Goal: Information Seeking & Learning: Learn about a topic

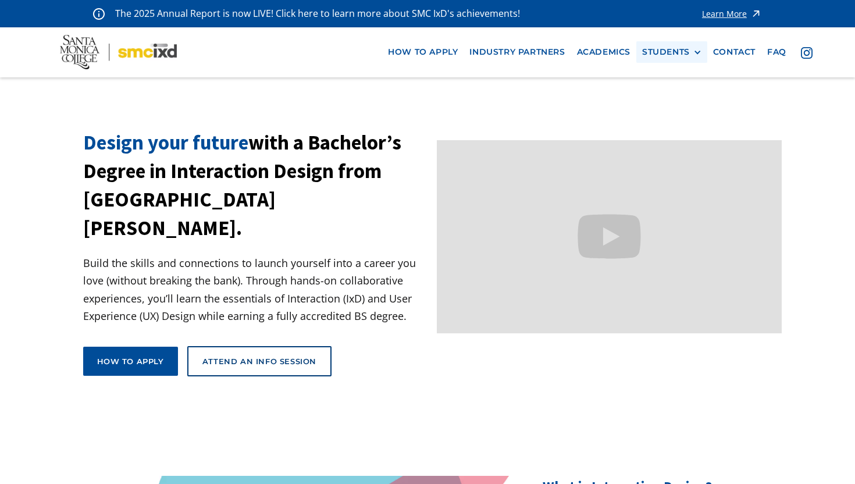
click at [670, 54] on div "STUDENTS" at bounding box center [666, 52] width 48 height 10
click at [673, 110] on link "Alumni" at bounding box center [694, 117] width 105 height 22
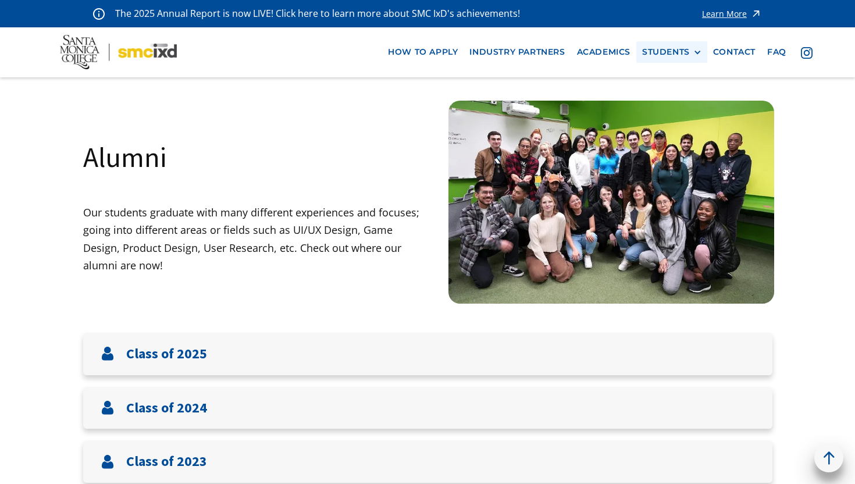
click at [681, 60] on div "STUDENTS PROspective Students GRAD SHOW 2025 Current Students Alumni" at bounding box center [671, 52] width 71 height 22
click at [689, 49] on div "STUDENTS" at bounding box center [671, 52] width 59 height 10
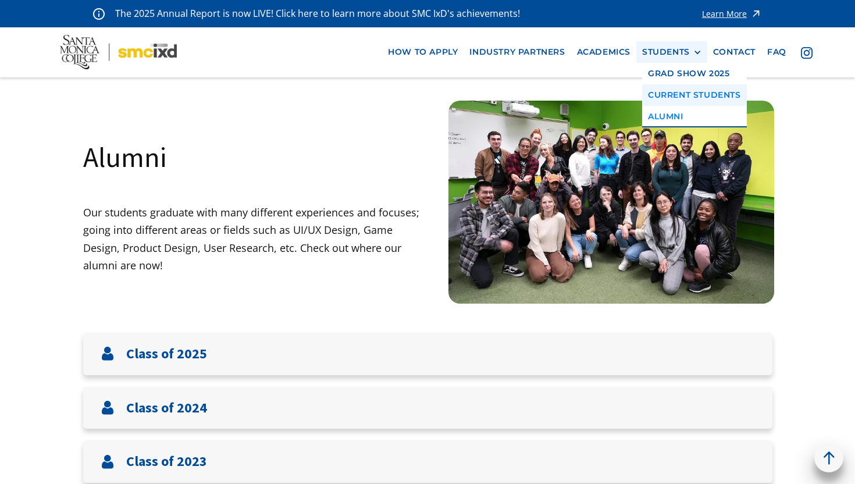
click at [679, 94] on link "Current Students" at bounding box center [694, 95] width 105 height 22
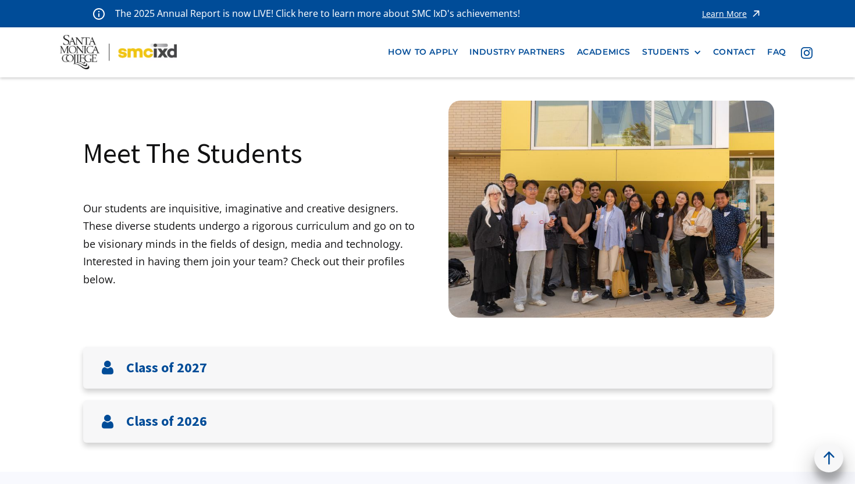
scroll to position [110, 0]
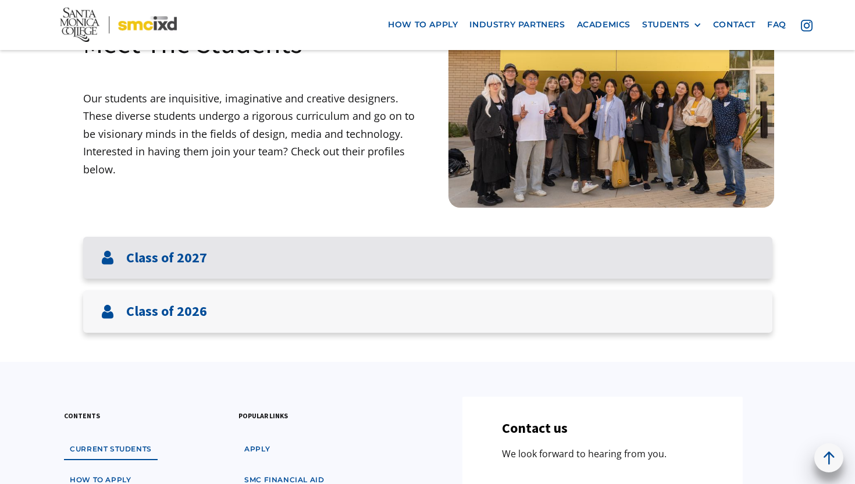
click at [537, 268] on div "Class of 2027" at bounding box center [427, 258] width 689 height 42
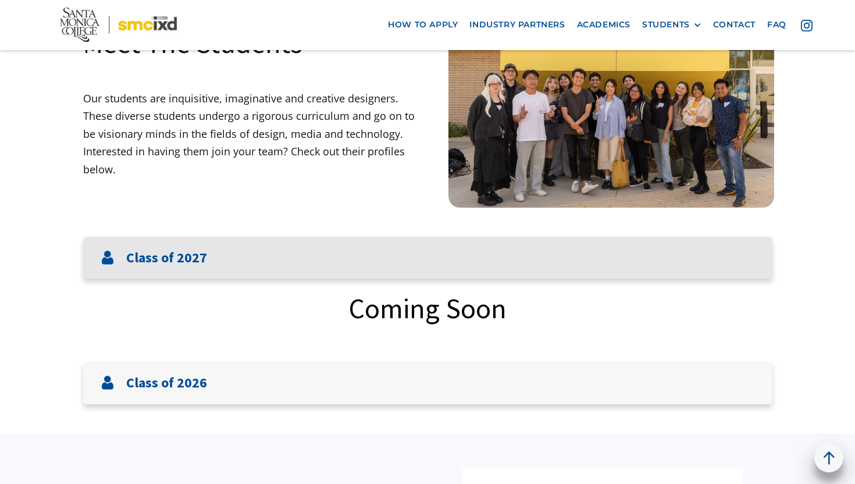
click at [539, 260] on div "Class of 2027" at bounding box center [427, 258] width 689 height 42
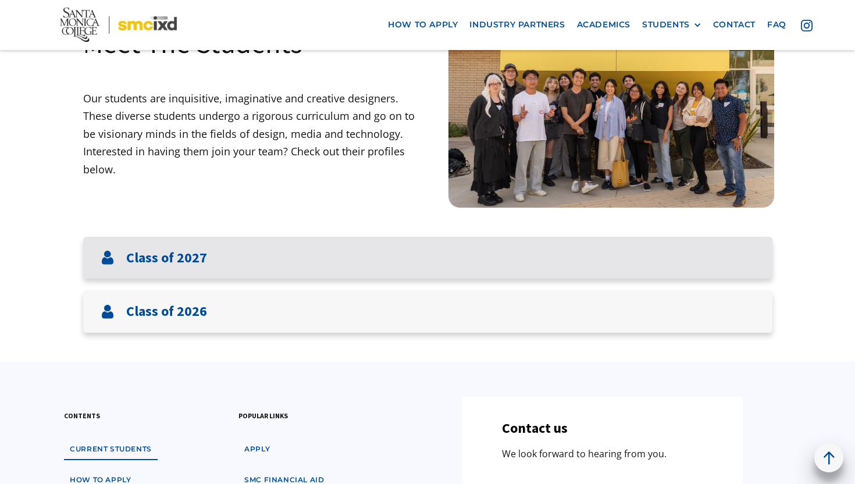
click at [546, 256] on div "Class of 2027" at bounding box center [427, 258] width 689 height 42
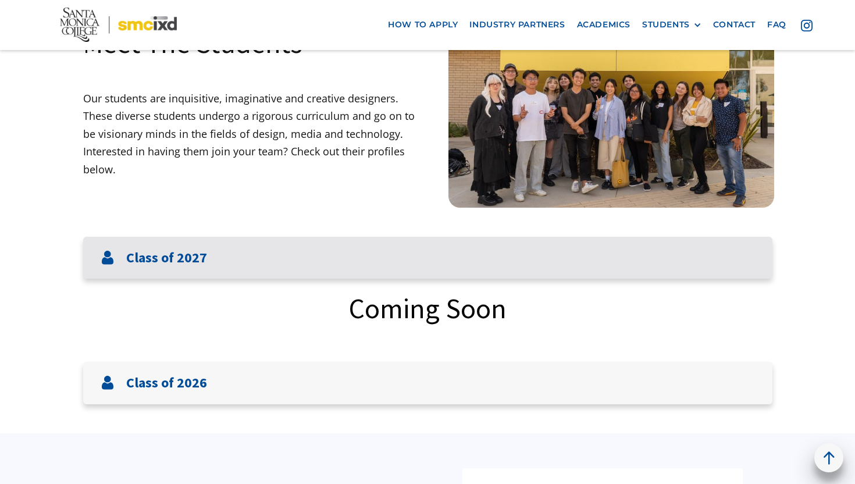
click at [546, 256] on div "Class of 2027" at bounding box center [427, 258] width 689 height 42
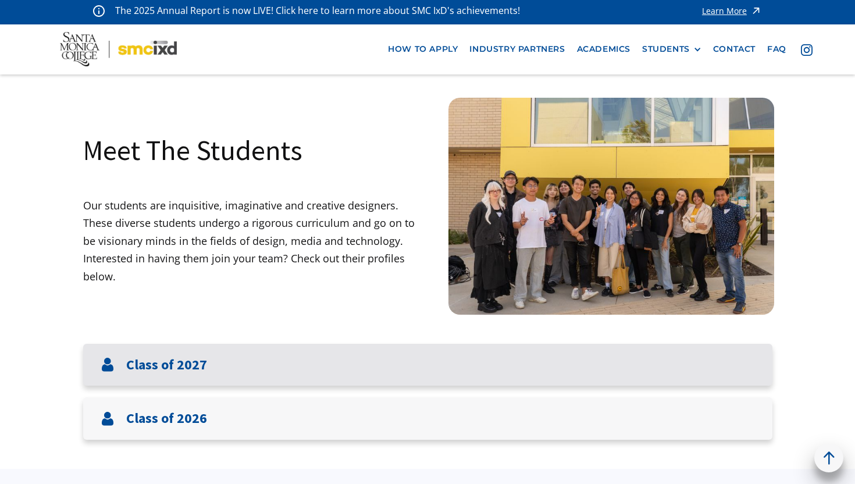
scroll to position [0, 0]
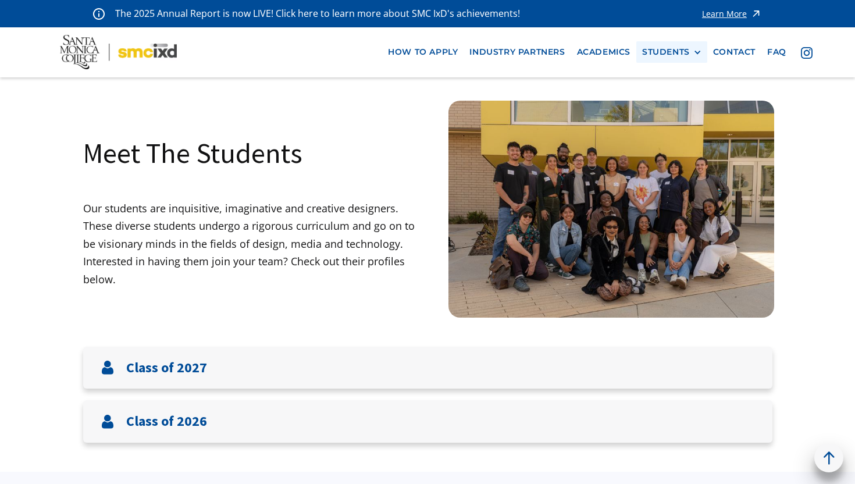
click at [685, 52] on div "STUDENTS" at bounding box center [666, 52] width 48 height 10
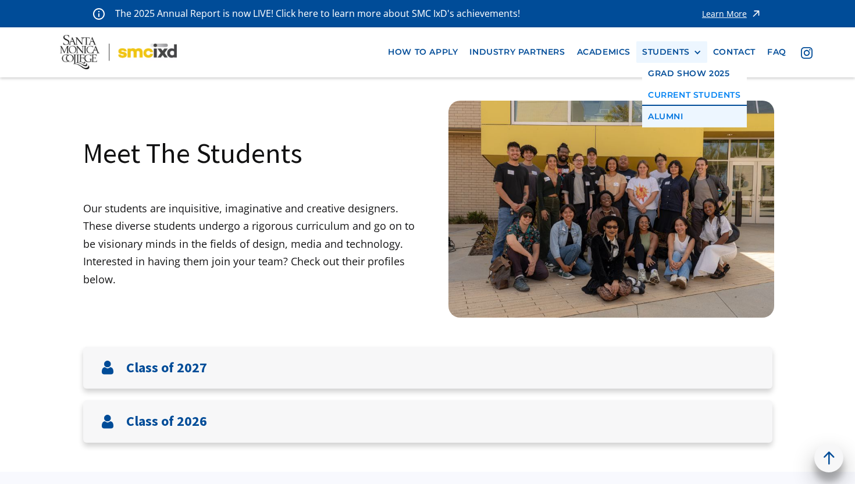
click at [675, 115] on link "Alumni" at bounding box center [694, 117] width 105 height 22
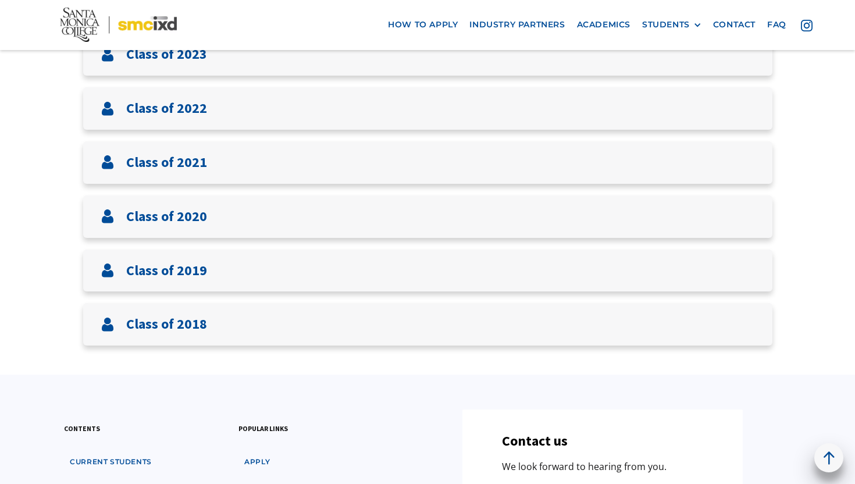
scroll to position [388, 0]
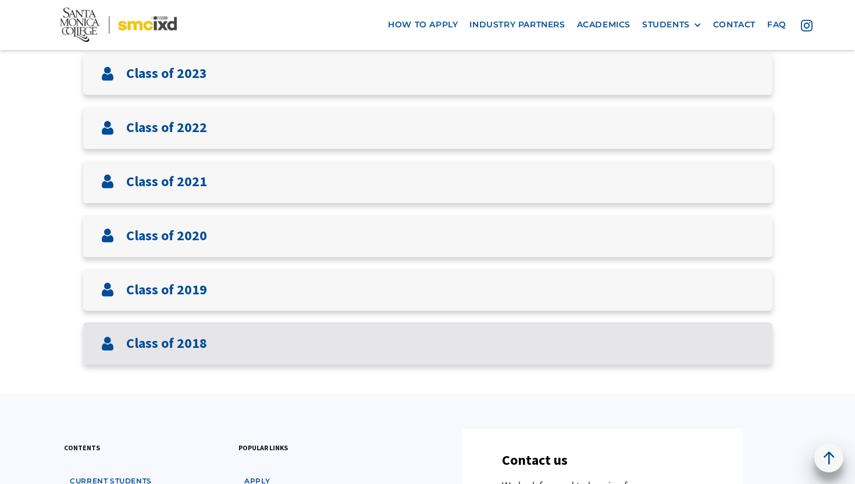
click at [250, 355] on div "Class of 2018" at bounding box center [427, 343] width 689 height 42
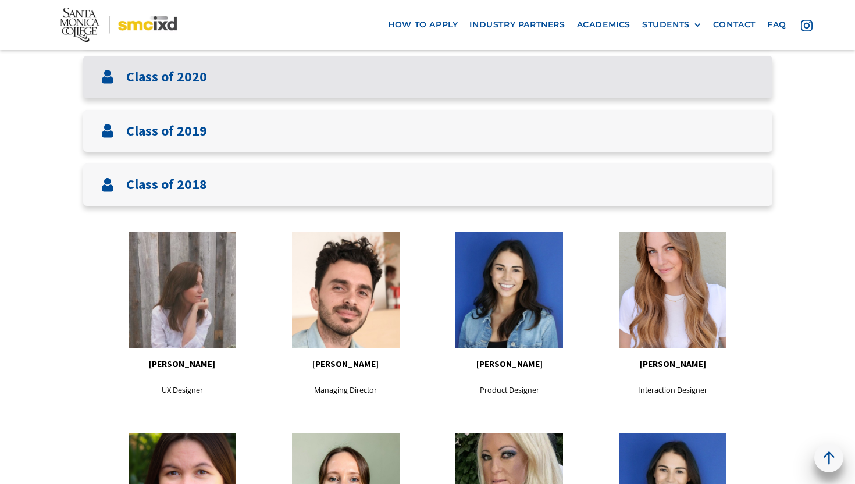
scroll to position [536, 0]
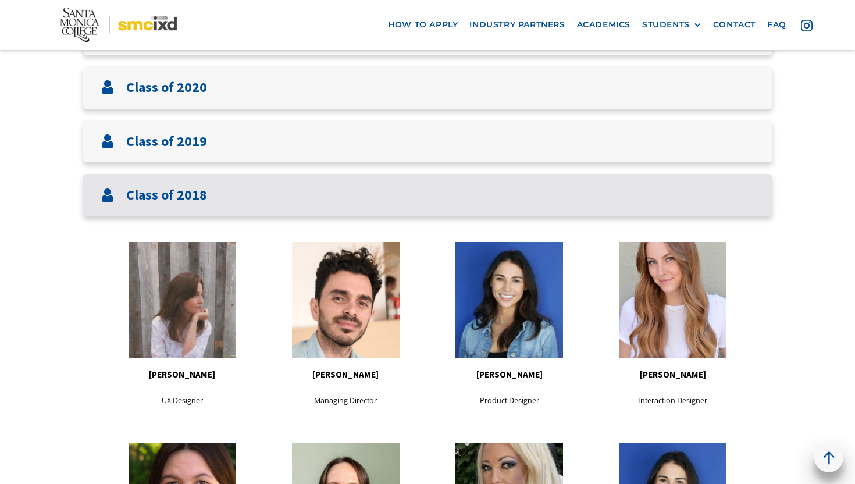
click at [274, 208] on div "Class of 2018" at bounding box center [427, 195] width 689 height 42
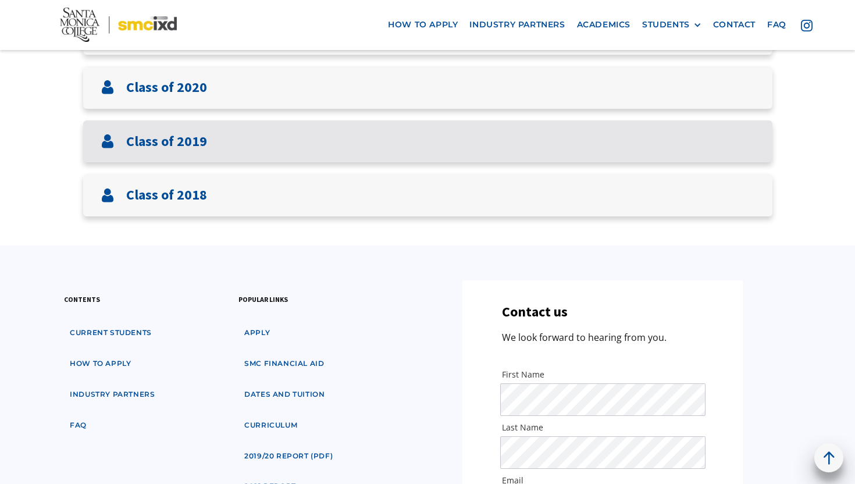
click at [233, 159] on div "Class of 2019" at bounding box center [427, 141] width 689 height 42
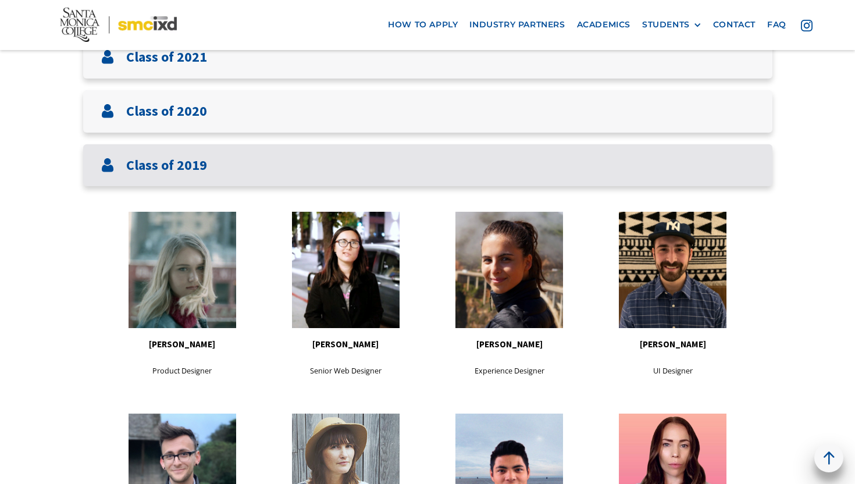
click at [233, 158] on div "Class of 2019" at bounding box center [427, 165] width 689 height 42
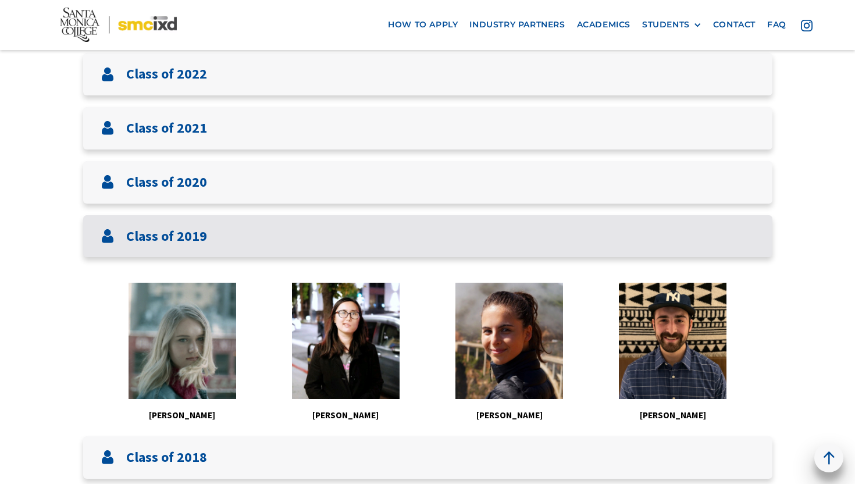
scroll to position [428, 0]
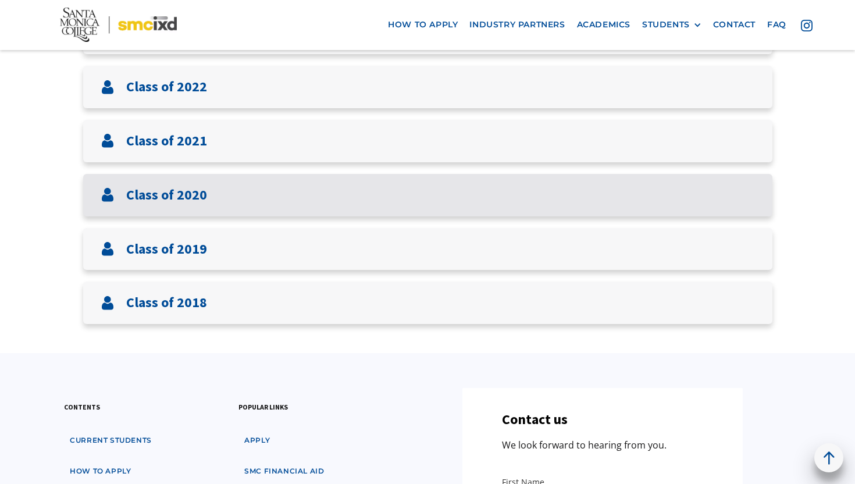
click at [223, 188] on div "Class of 2020" at bounding box center [427, 195] width 689 height 42
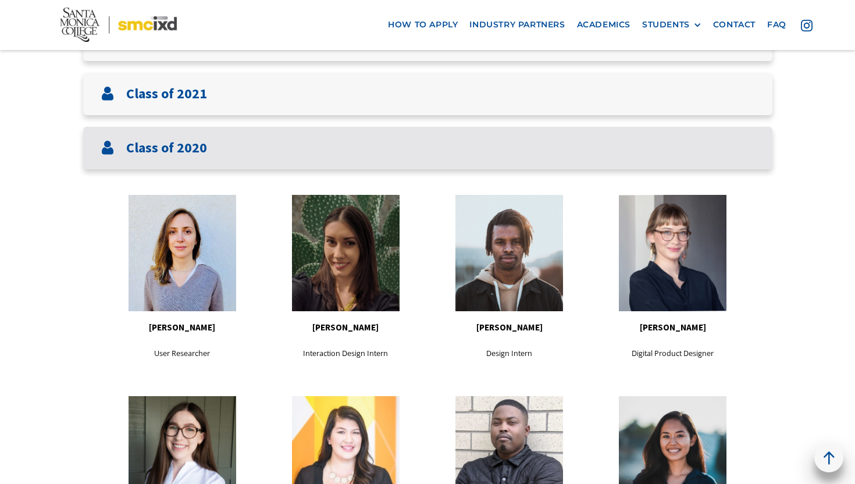
scroll to position [391, 0]
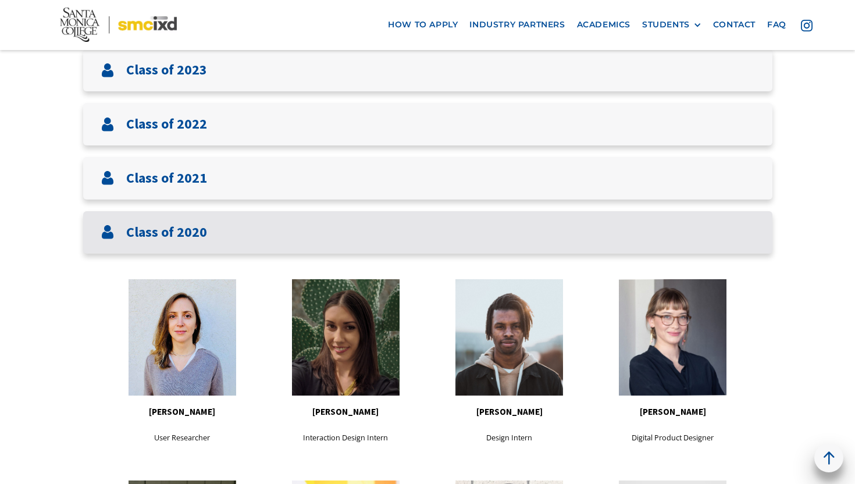
click at [209, 230] on div "Class of 2020" at bounding box center [427, 232] width 689 height 42
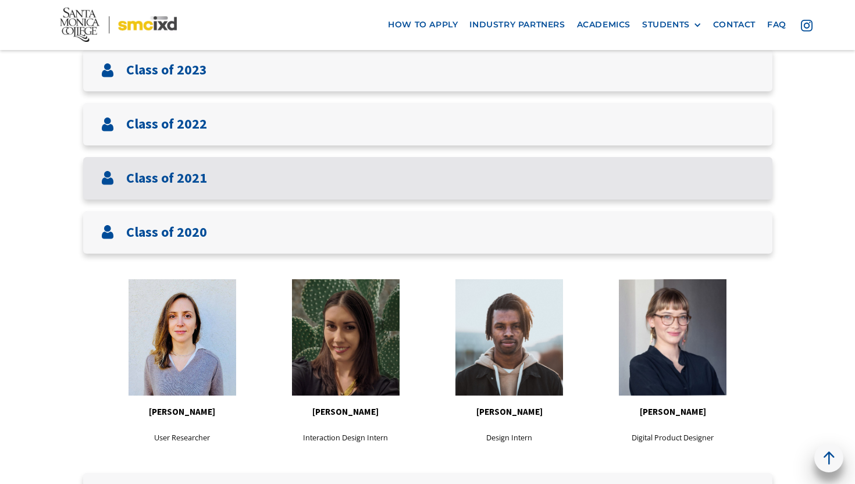
click at [215, 187] on div "Class of 2021" at bounding box center [427, 178] width 689 height 42
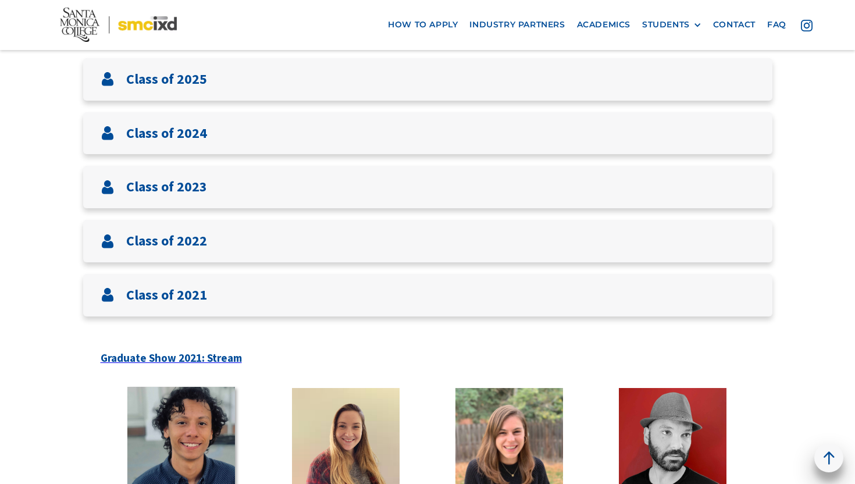
scroll to position [273, 0]
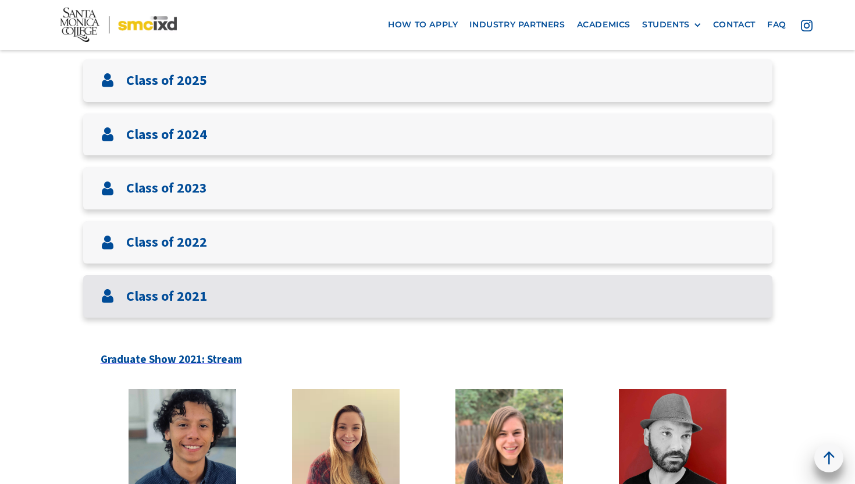
click at [219, 309] on div "Class of 2021" at bounding box center [427, 296] width 689 height 42
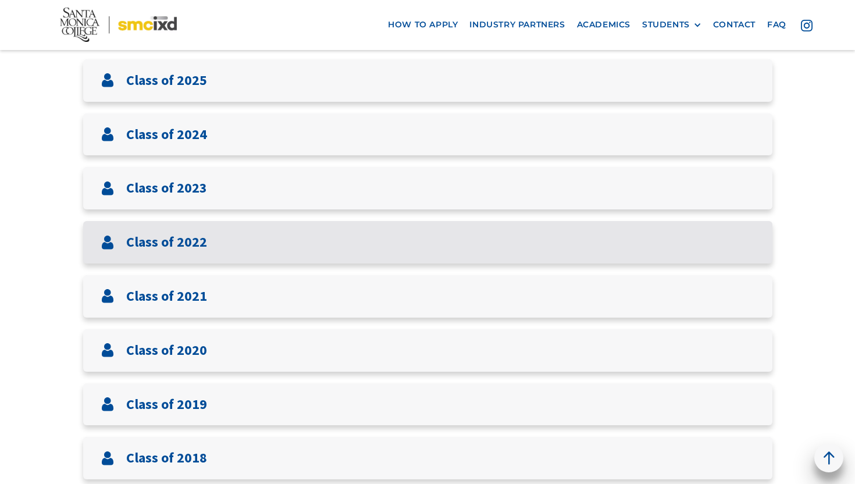
click at [221, 251] on div "Class of 2022" at bounding box center [427, 242] width 689 height 42
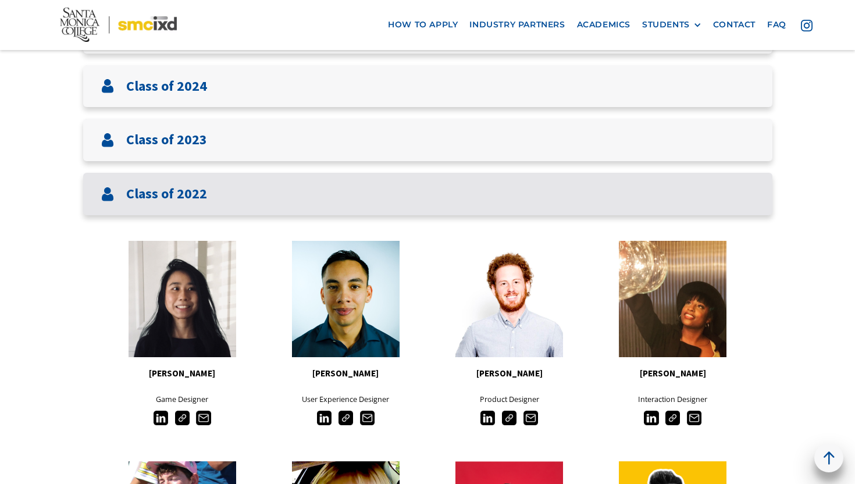
scroll to position [306, 0]
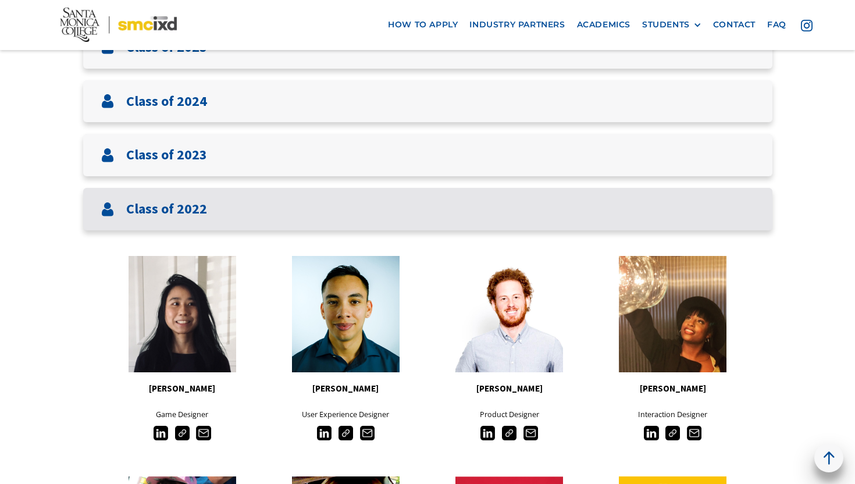
click at [217, 211] on div "Class of 2022" at bounding box center [427, 209] width 689 height 42
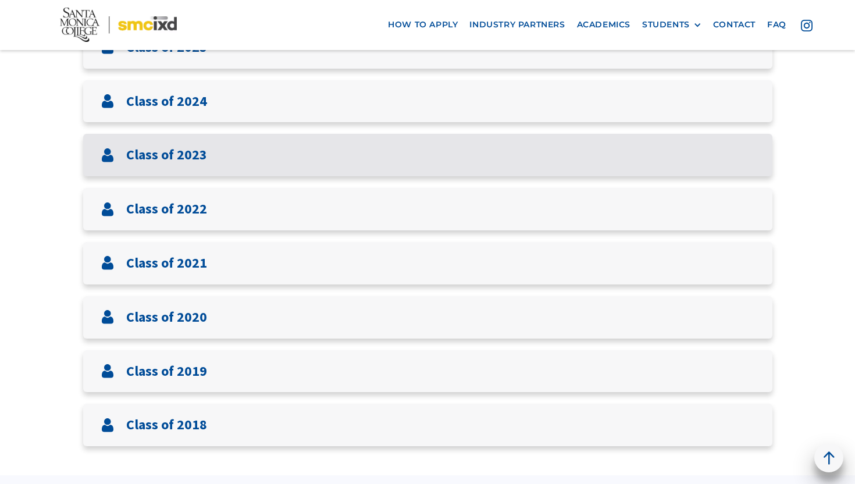
click at [218, 155] on div "Class of 2023" at bounding box center [427, 155] width 689 height 42
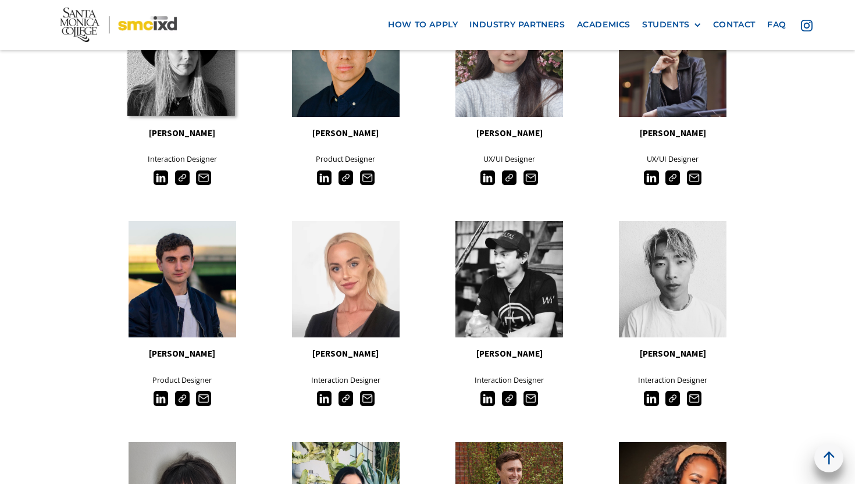
scroll to position [171, 0]
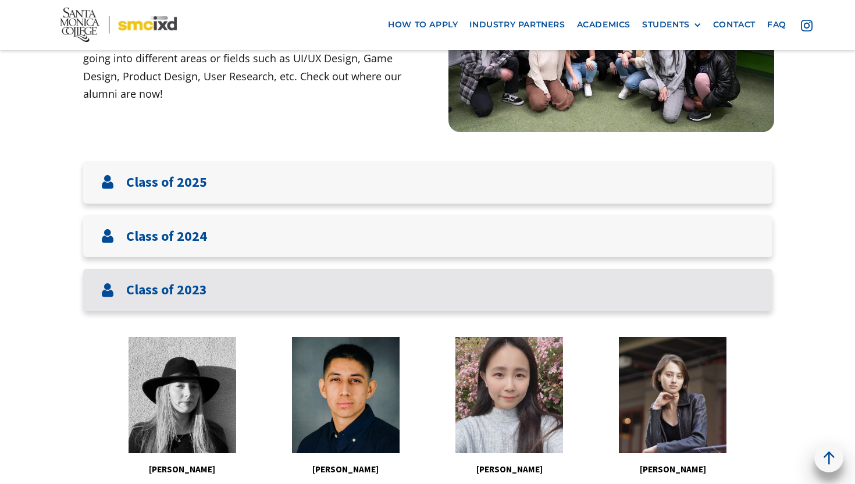
click at [213, 286] on div "Class of 2023" at bounding box center [427, 290] width 689 height 42
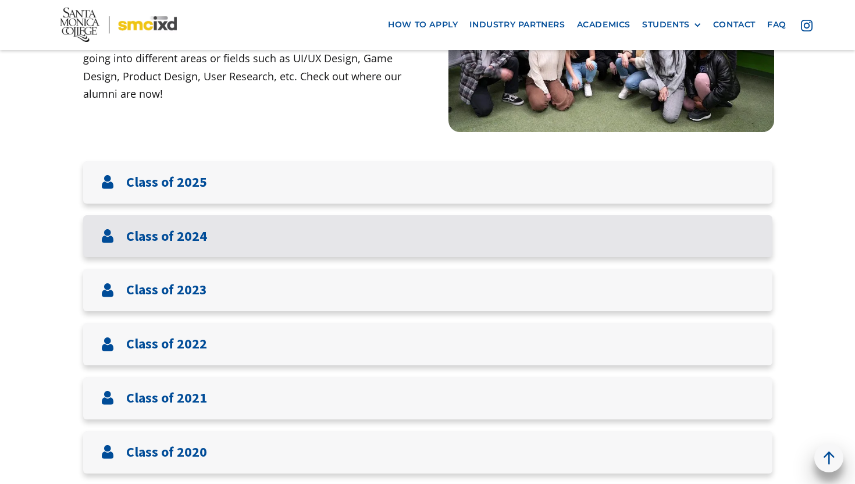
click at [215, 241] on div "Class of 2024" at bounding box center [427, 236] width 689 height 42
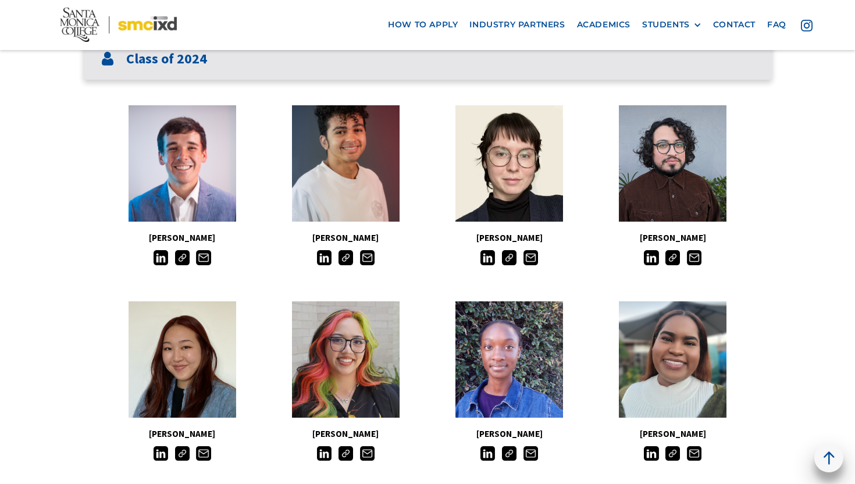
scroll to position [113, 0]
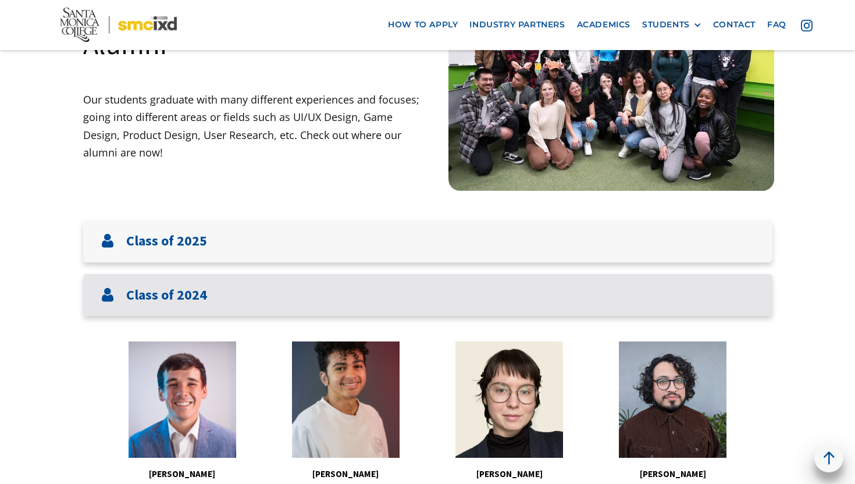
click at [213, 303] on div "Class of 2024" at bounding box center [427, 295] width 689 height 42
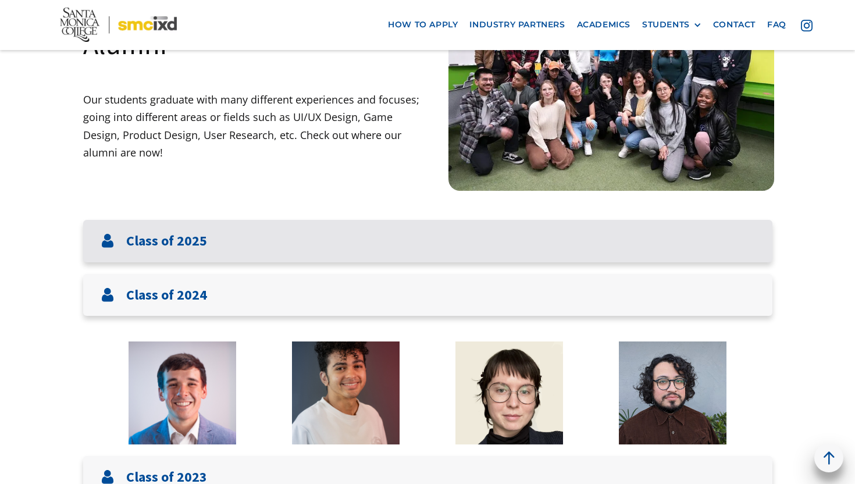
click at [213, 242] on div "Class of 2025" at bounding box center [427, 241] width 689 height 42
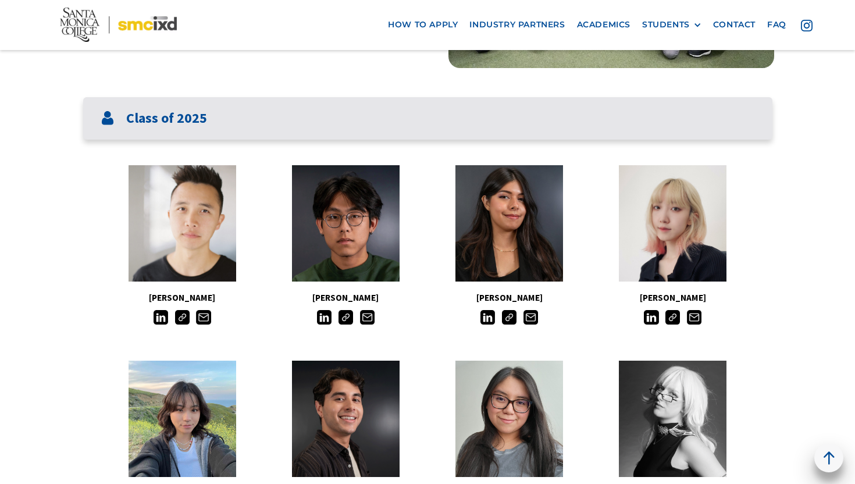
scroll to position [160, 0]
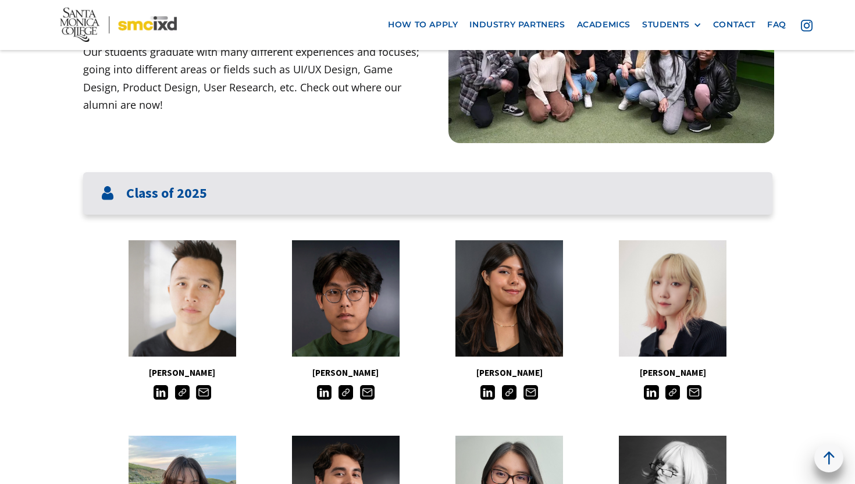
click at [219, 204] on div "Class of 2025" at bounding box center [427, 193] width 689 height 42
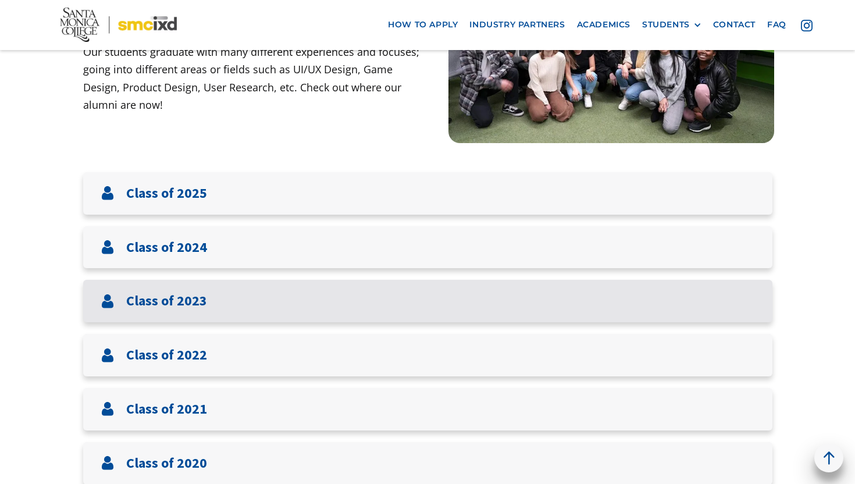
scroll to position [0, 0]
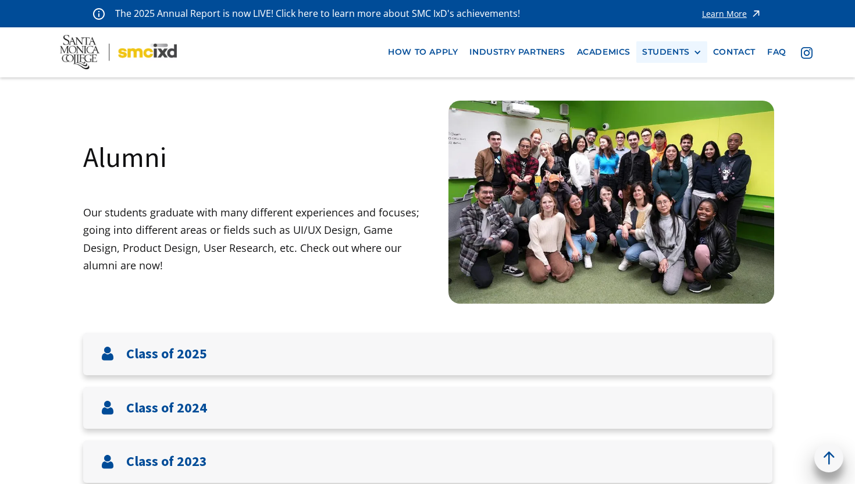
click at [674, 49] on div "STUDENTS" at bounding box center [666, 52] width 48 height 10
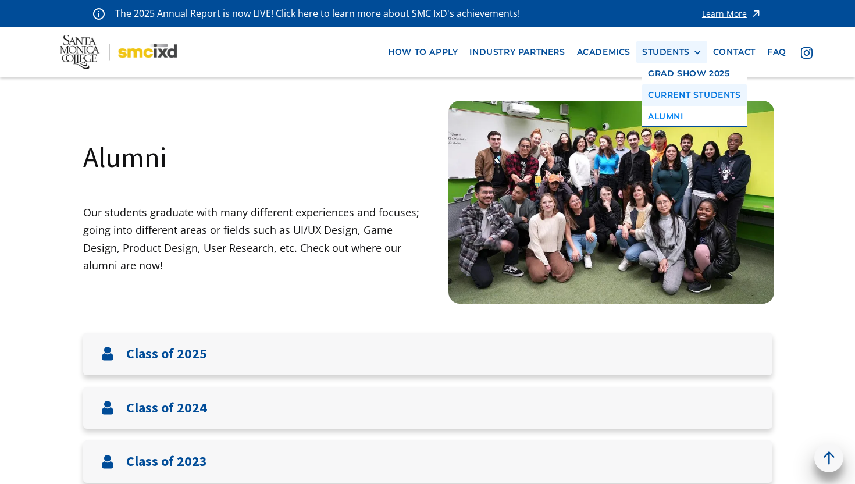
click at [662, 96] on link "Current Students" at bounding box center [694, 95] width 105 height 22
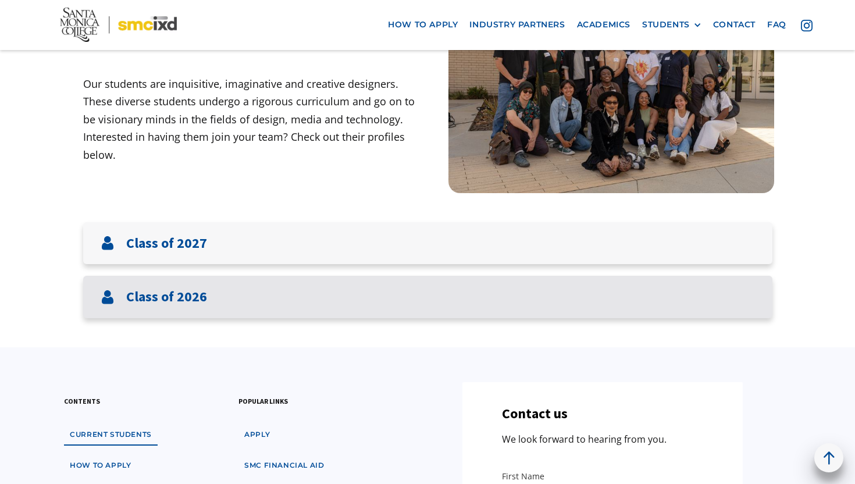
click at [323, 303] on div "Class of 2026" at bounding box center [427, 297] width 689 height 42
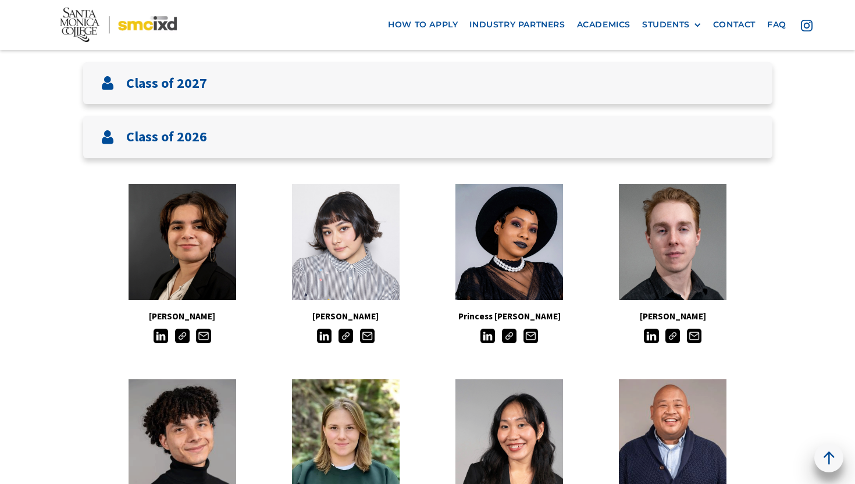
scroll to position [280, 0]
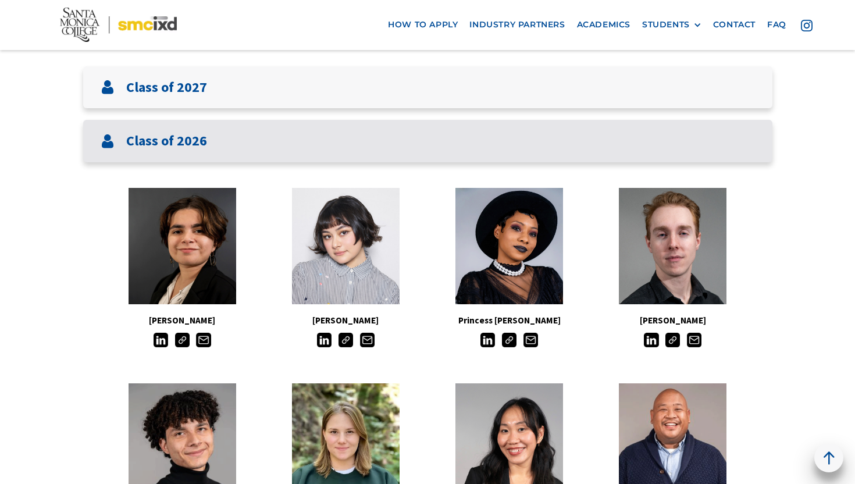
click at [330, 135] on div "Class of 2026" at bounding box center [427, 141] width 689 height 42
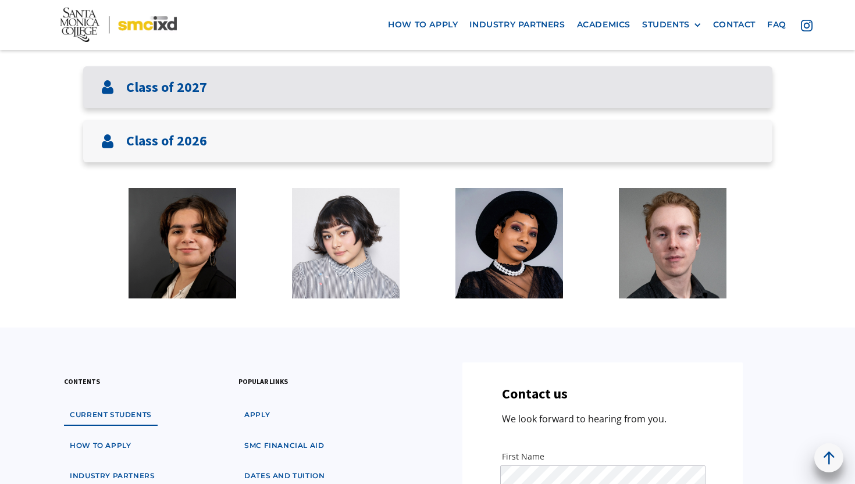
click at [306, 95] on div "Class of 2027" at bounding box center [427, 87] width 689 height 42
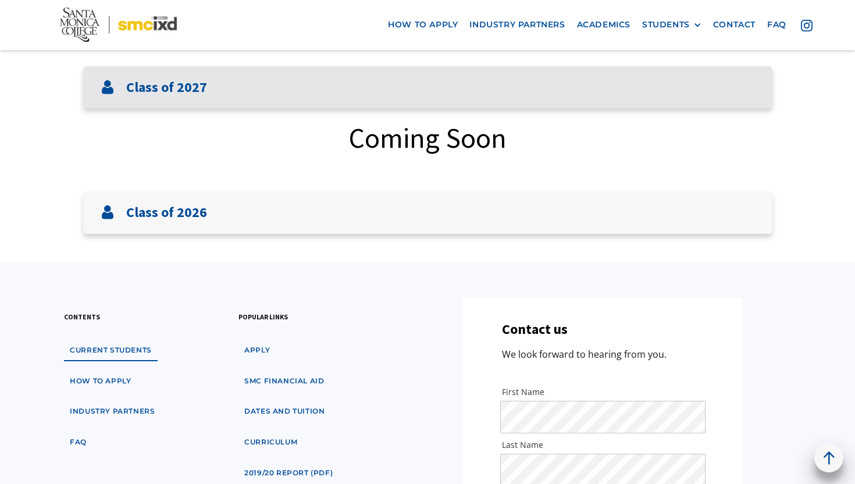
click at [306, 95] on div "Class of 2027" at bounding box center [427, 87] width 689 height 42
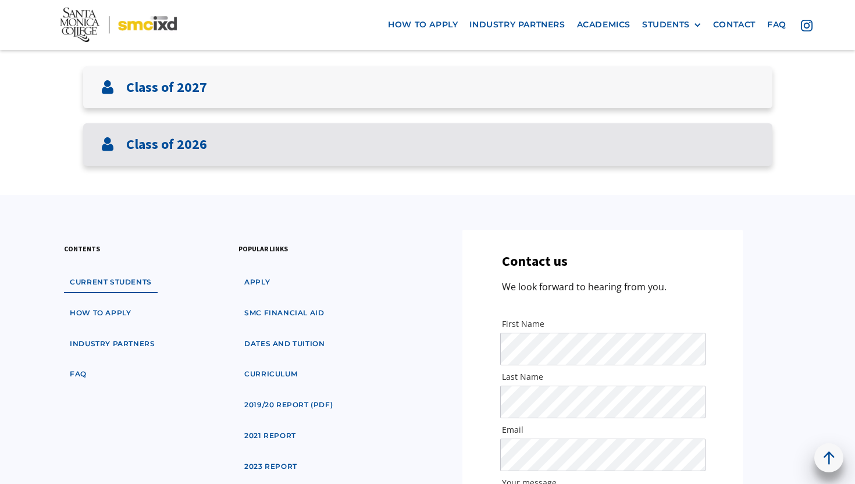
click at [306, 142] on div "Class of 2026" at bounding box center [427, 144] width 689 height 42
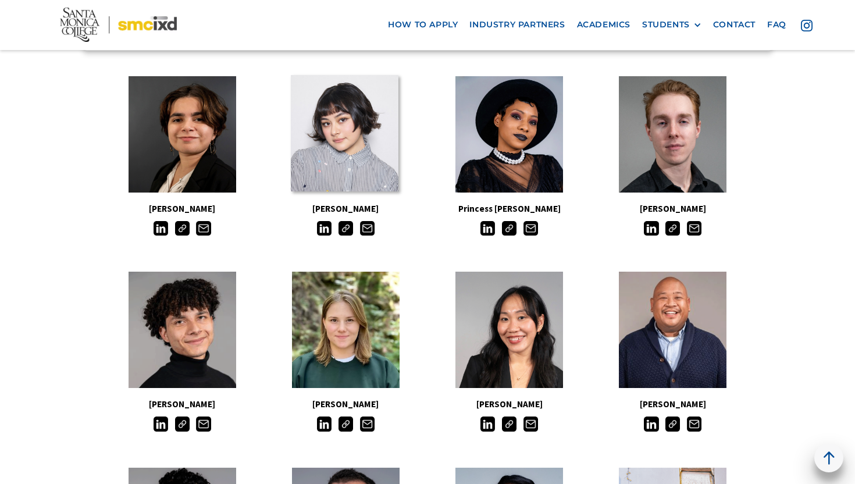
scroll to position [136, 0]
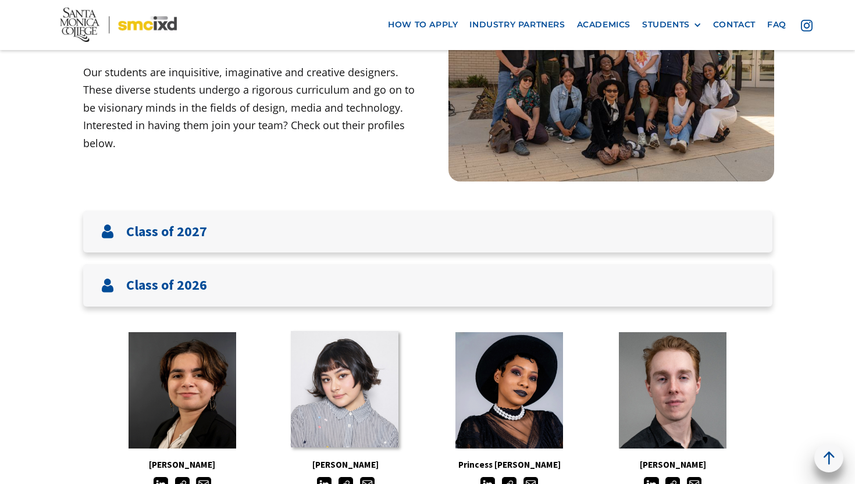
click at [319, 278] on div "Class of 2026" at bounding box center [427, 285] width 689 height 42
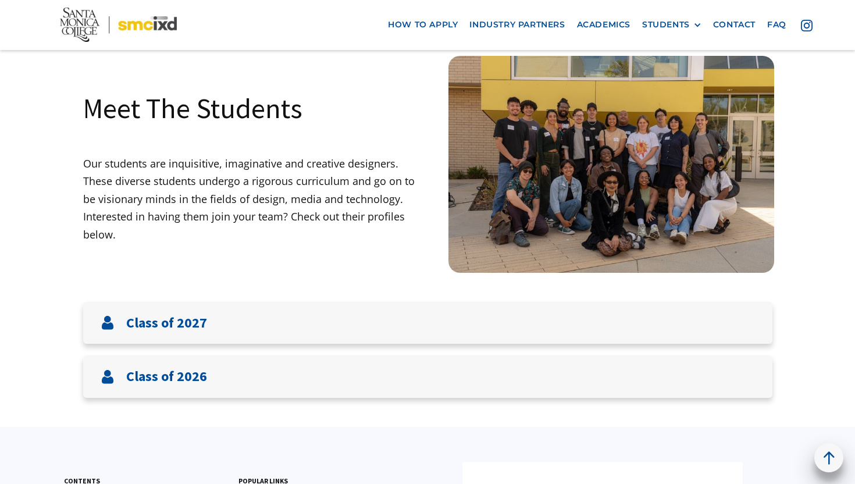
scroll to position [0, 0]
